Goal: Consume media (video, audio)

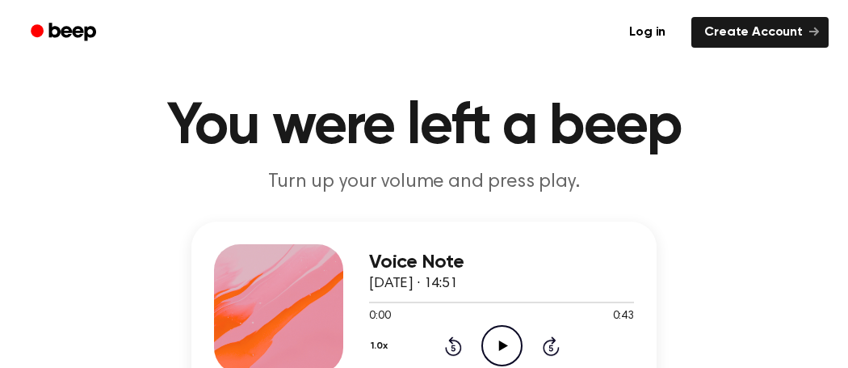
scroll to position [37, 0]
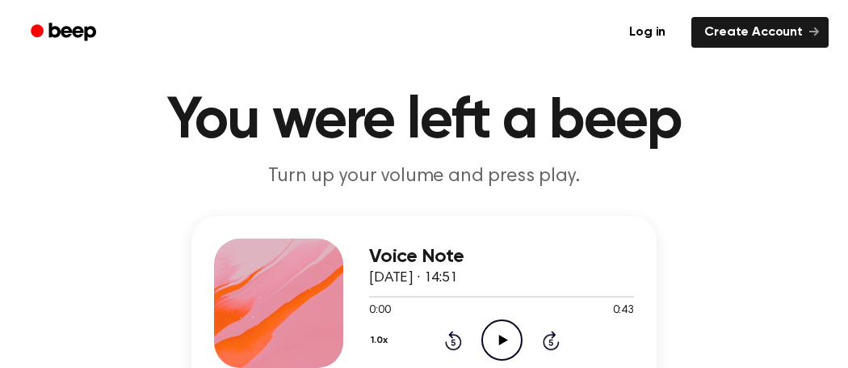
click at [502, 339] on icon at bounding box center [503, 339] width 9 height 11
click at [479, 296] on div at bounding box center [478, 297] width 219 height 2
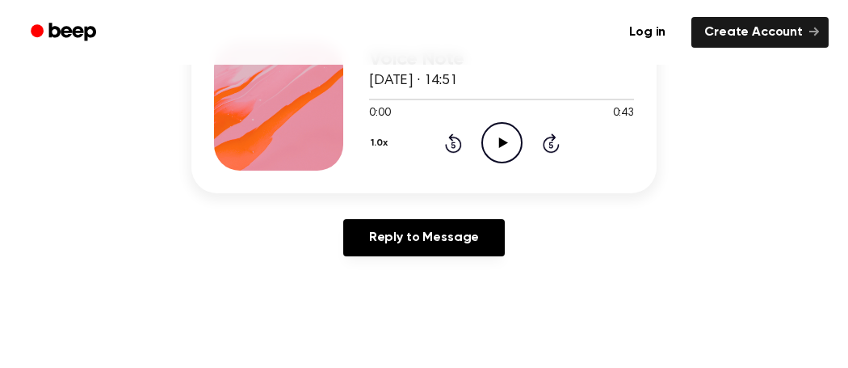
scroll to position [233, 0]
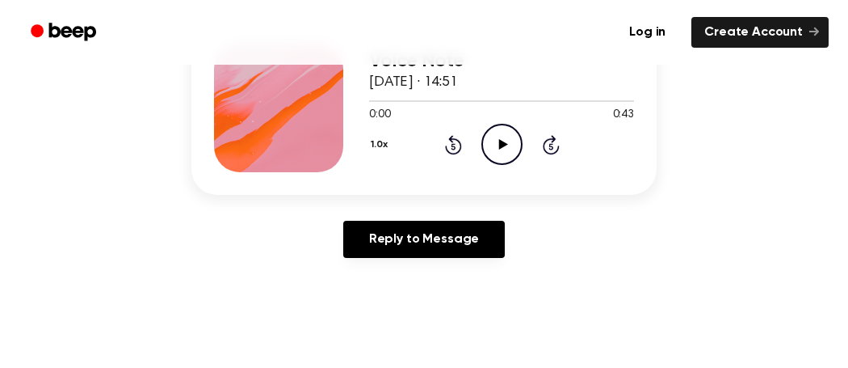
click at [499, 140] on icon at bounding box center [503, 144] width 9 height 11
